Goal: Navigation & Orientation: Find specific page/section

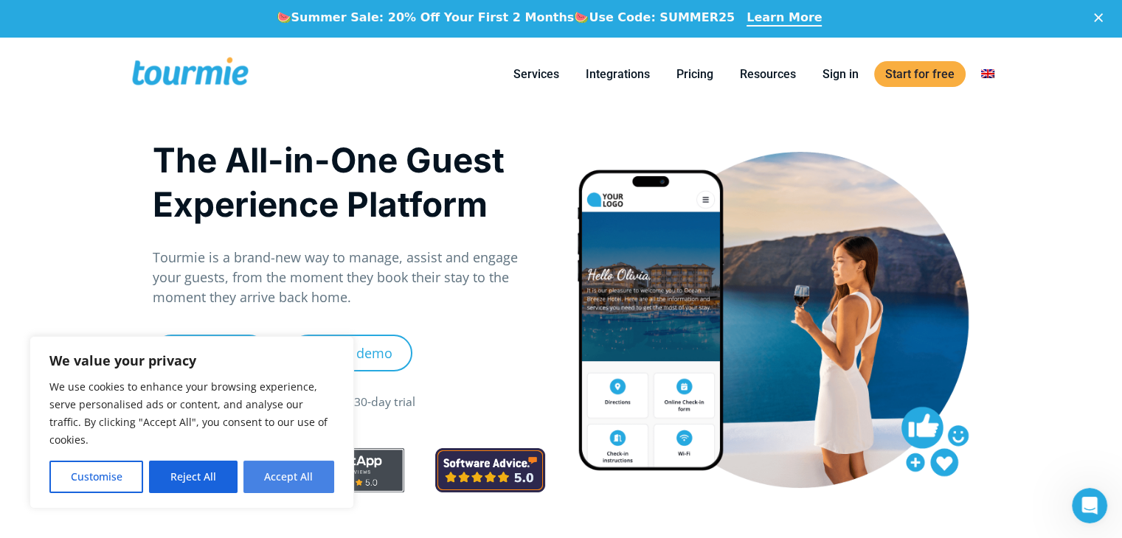
click at [282, 478] on button "Accept All" at bounding box center [288, 477] width 91 height 32
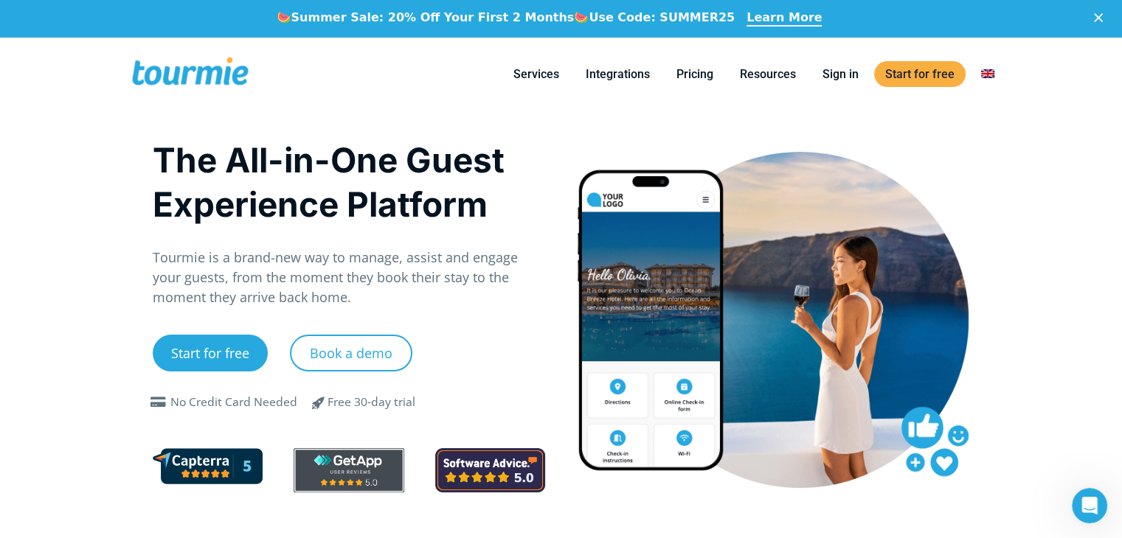
checkbox input "true"
click at [1103, 15] on icon "Close" at bounding box center [1098, 17] width 9 height 9
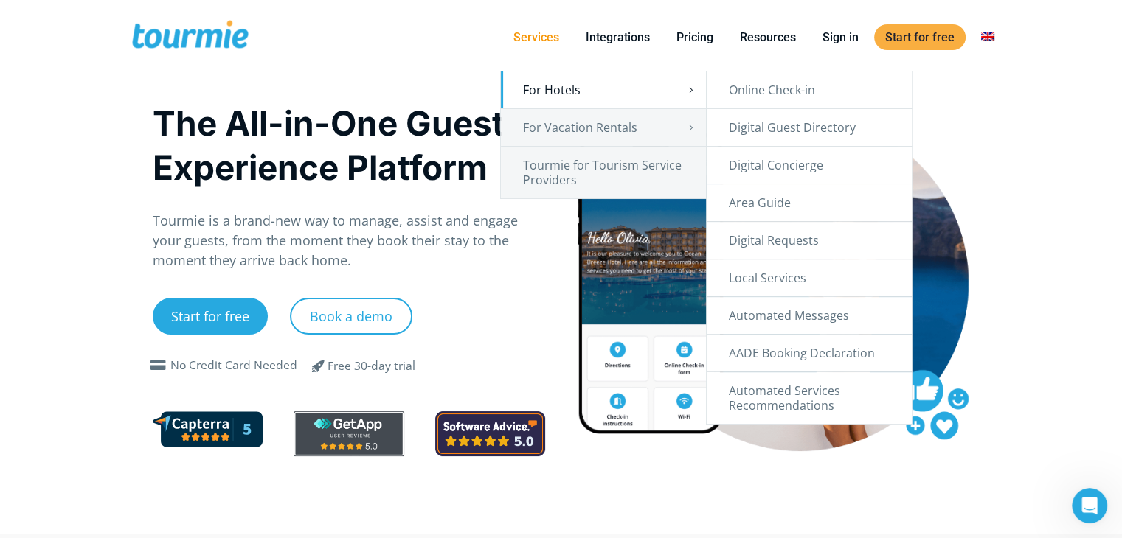
click at [572, 94] on link "For Hotels" at bounding box center [603, 90] width 205 height 37
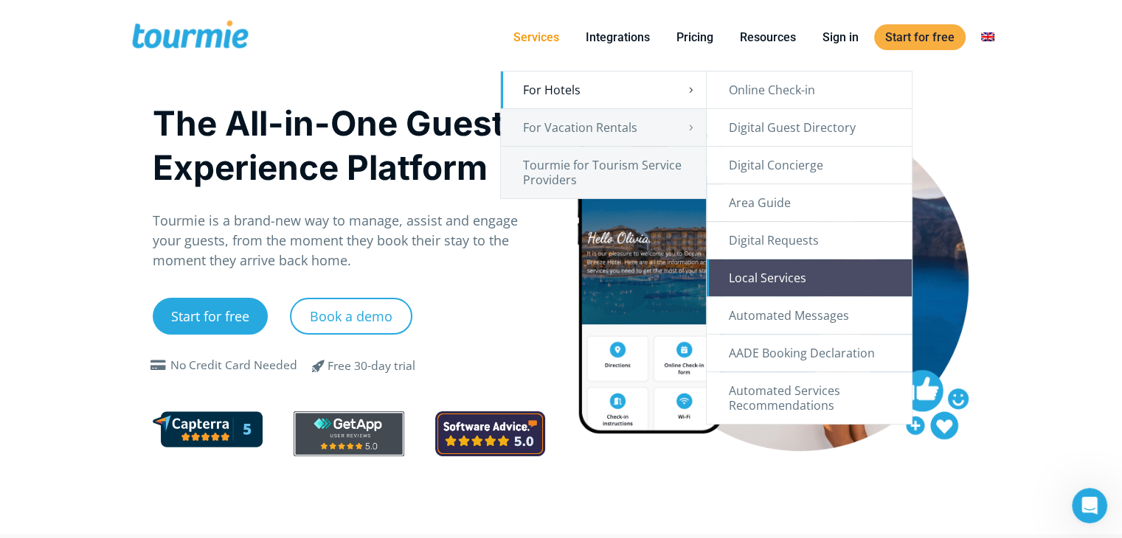
click at [791, 284] on link "Local Services" at bounding box center [809, 278] width 205 height 37
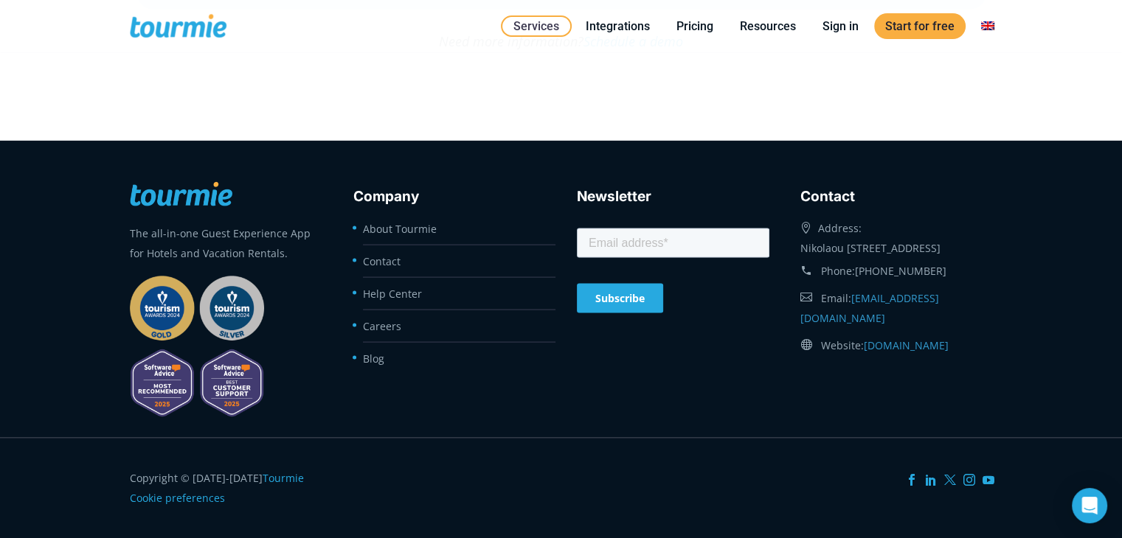
scroll to position [2011, 0]
